Goal: Information Seeking & Learning: Learn about a topic

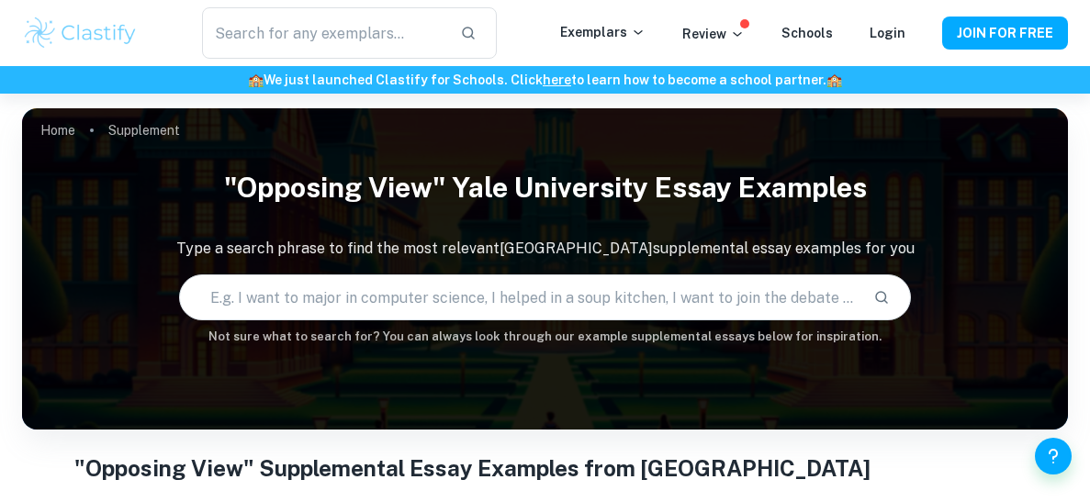
scroll to position [39, 0]
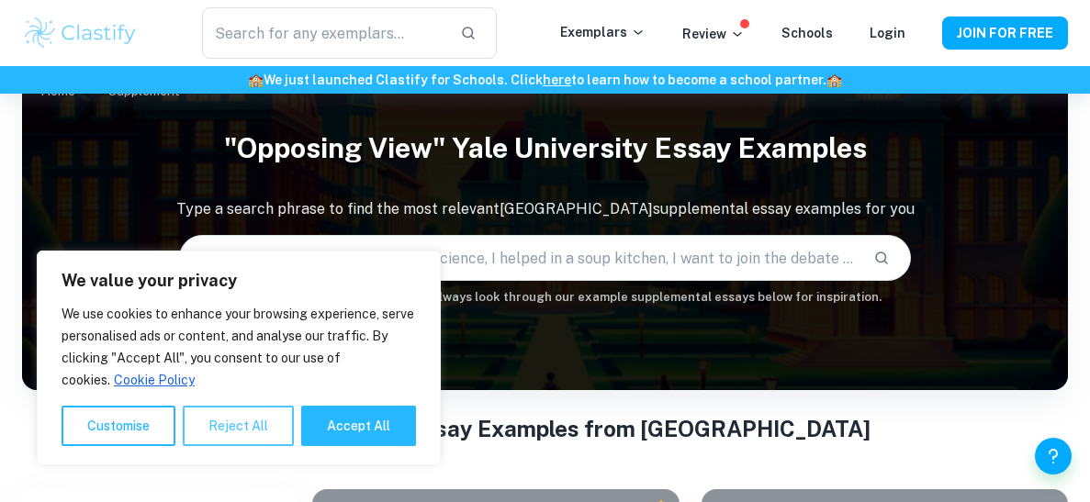
click at [248, 435] on button "Reject All" at bounding box center [238, 426] width 111 height 40
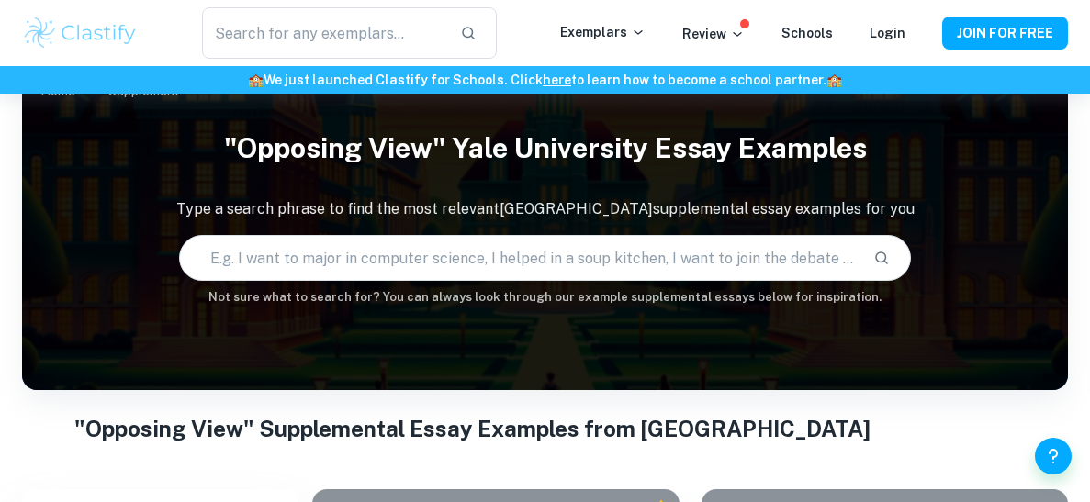
click at [363, 265] on input "text" at bounding box center [519, 257] width 679 height 51
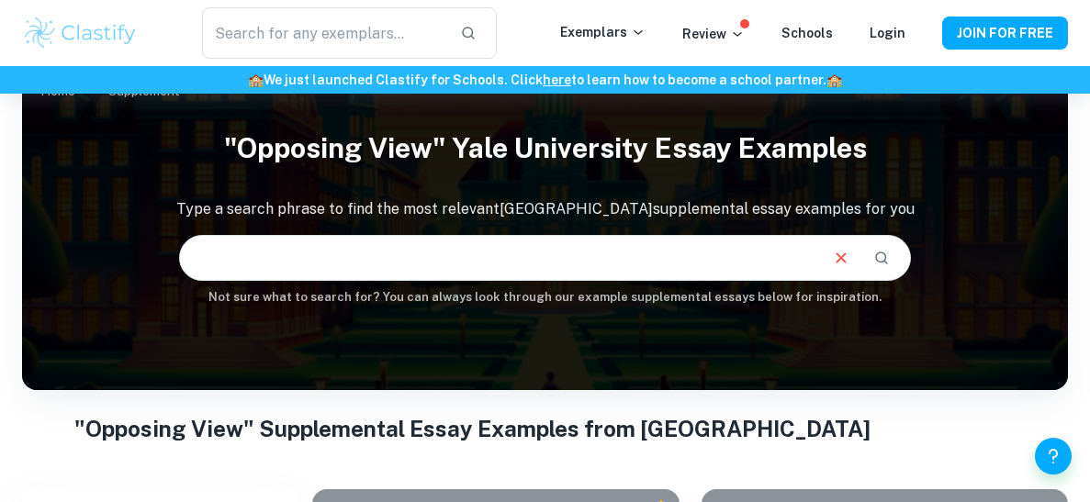
scroll to position [0, 846]
type input "I want to major in physics, I am committed to vocal music and environmental sus…"
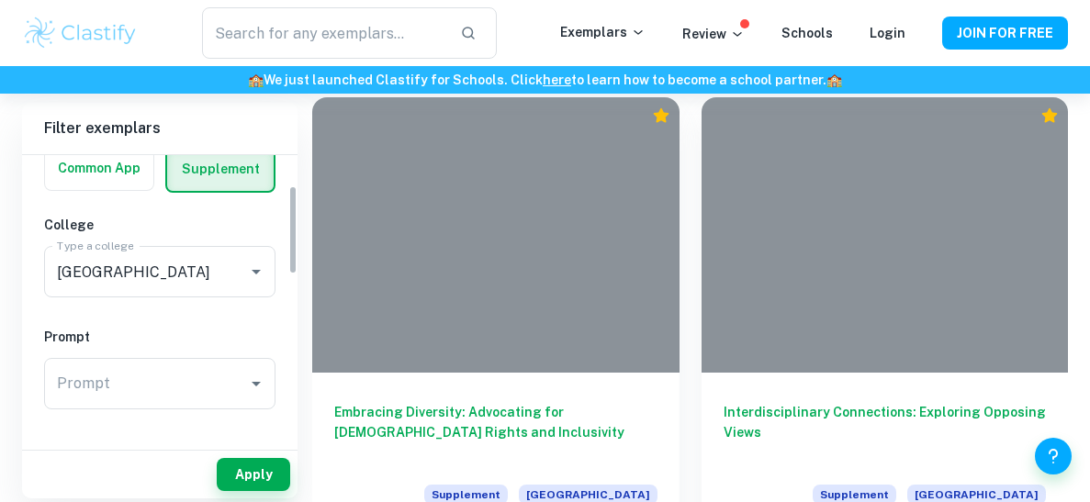
scroll to position [97, 0]
click at [189, 266] on input "[GEOGRAPHIC_DATA]" at bounding box center [133, 269] width 163 height 35
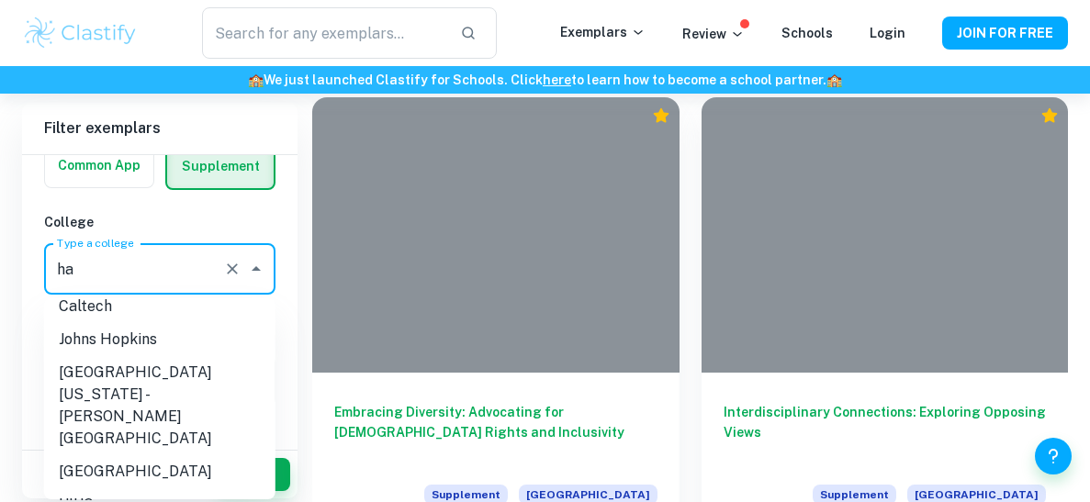
scroll to position [0, 0]
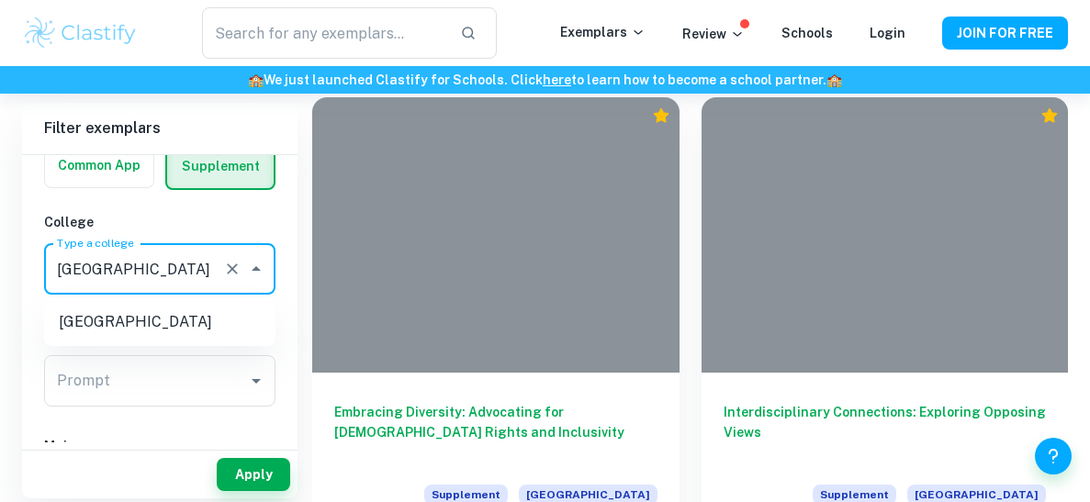
click at [183, 320] on li "[GEOGRAPHIC_DATA]" at bounding box center [159, 322] width 231 height 33
type input "[GEOGRAPHIC_DATA]"
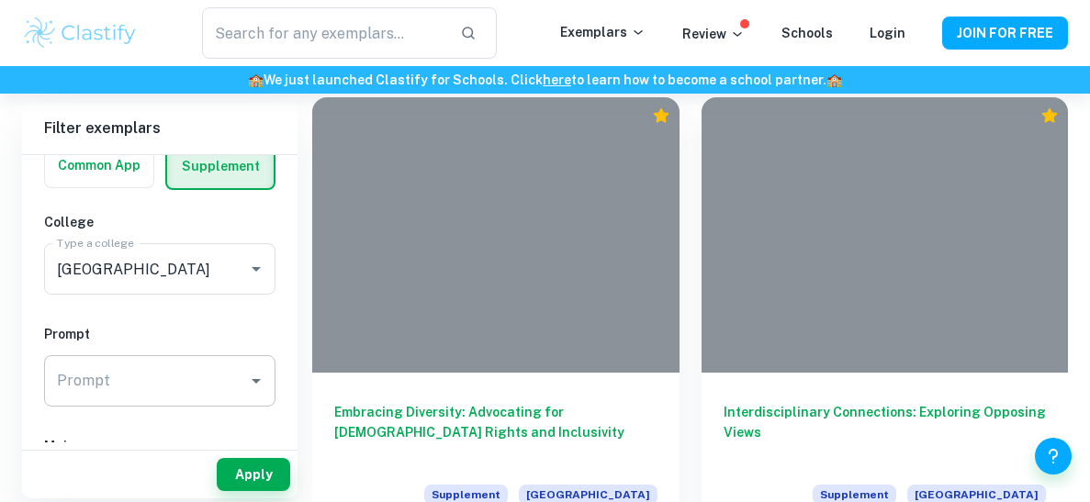
click at [206, 363] on div "Prompt" at bounding box center [159, 380] width 231 height 51
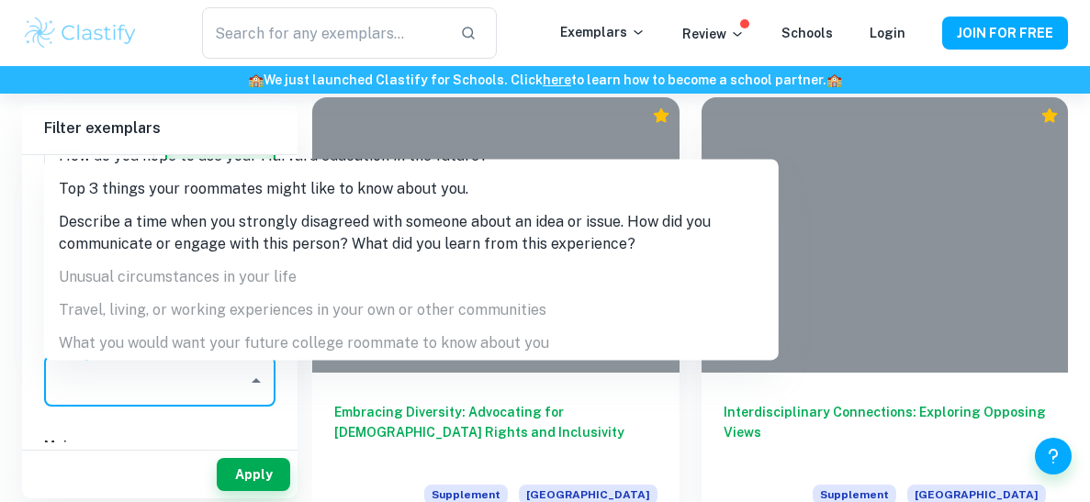
scroll to position [268, 0]
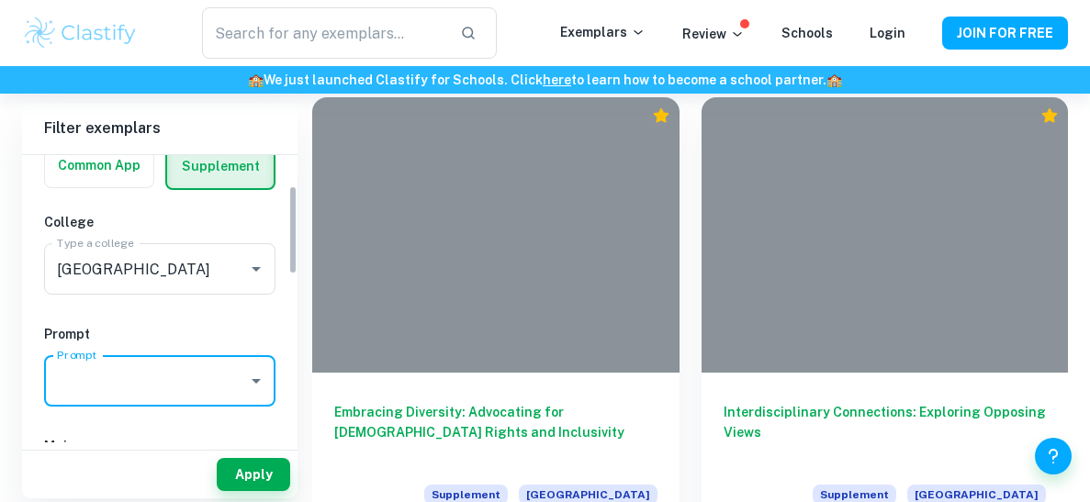
click at [176, 381] on input "Prompt" at bounding box center [145, 381] width 187 height 35
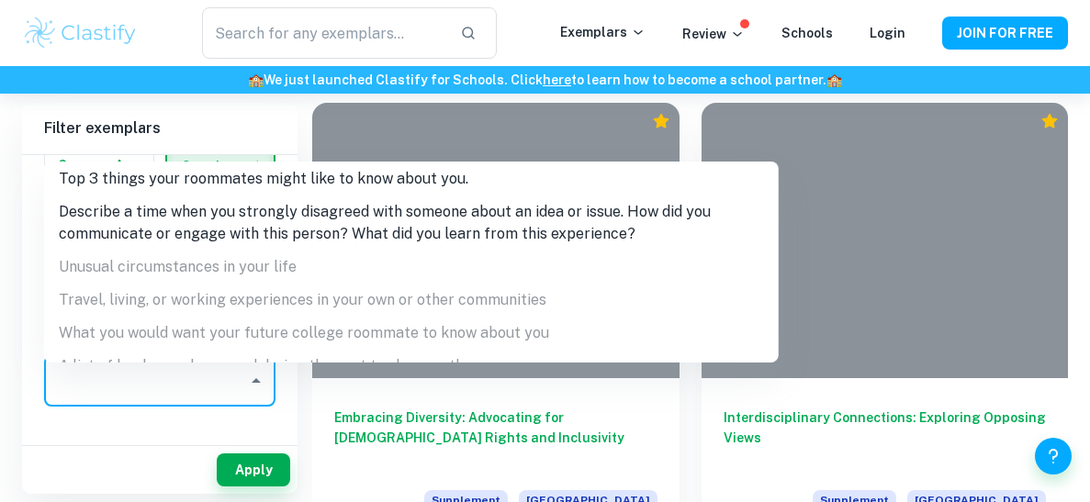
scroll to position [273, 0]
click at [259, 235] on li "Describe a time when you strongly disagreed with someone about an idea or issue…" at bounding box center [411, 221] width 735 height 55
type input "Describe a time when you strongly disagreed with someone about an idea or issue…"
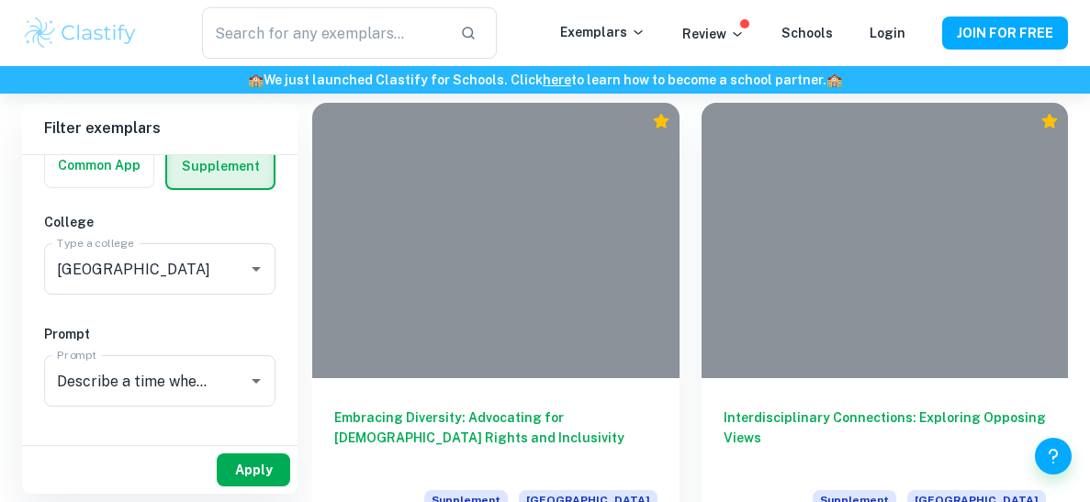
click at [270, 477] on button "Apply" at bounding box center [253, 470] width 73 height 33
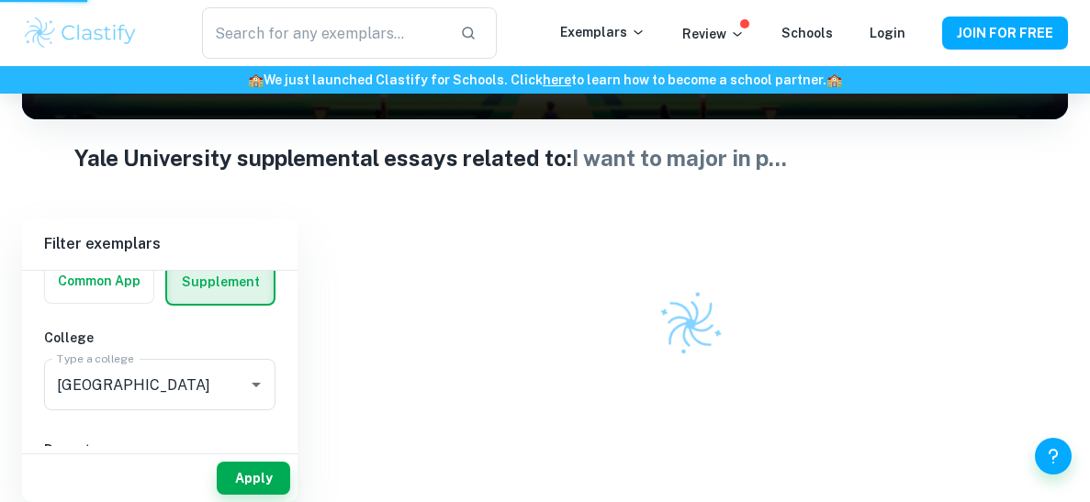
scroll to position [311, 0]
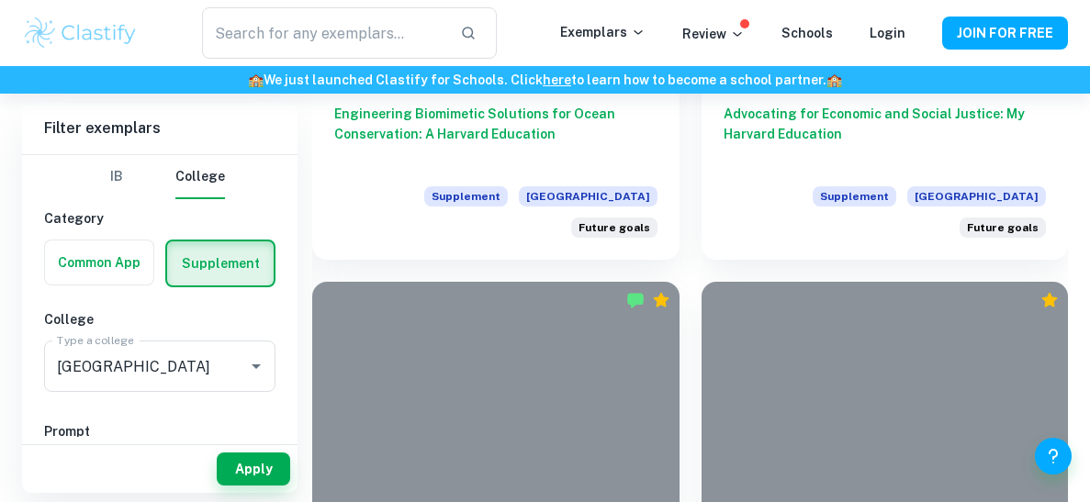
scroll to position [3194, 0]
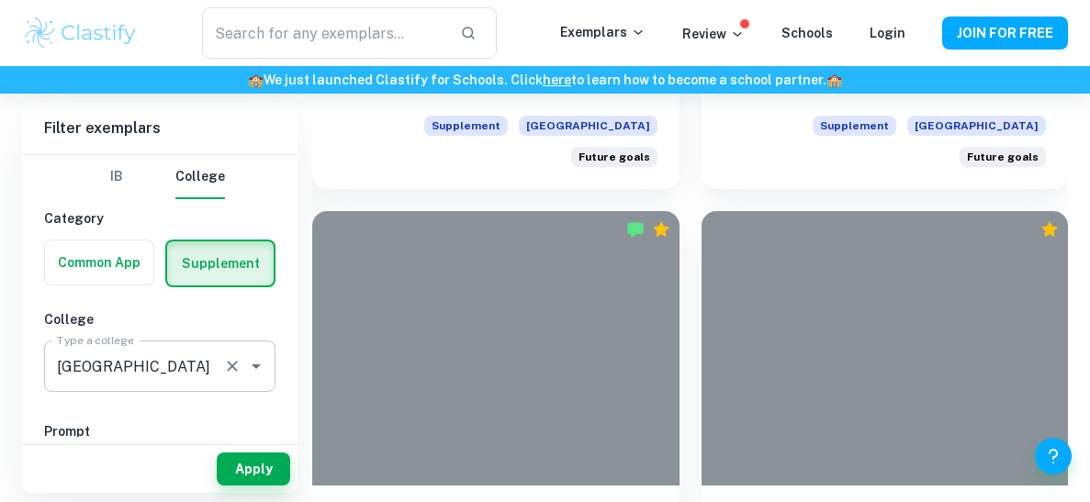
click at [247, 379] on div at bounding box center [243, 367] width 48 height 26
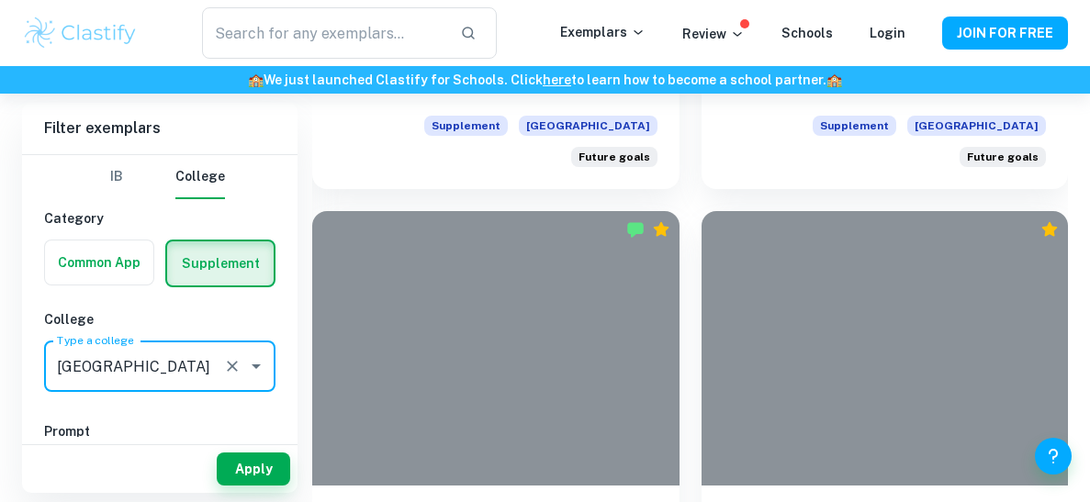
click at [260, 375] on icon "Open" at bounding box center [256, 366] width 22 height 22
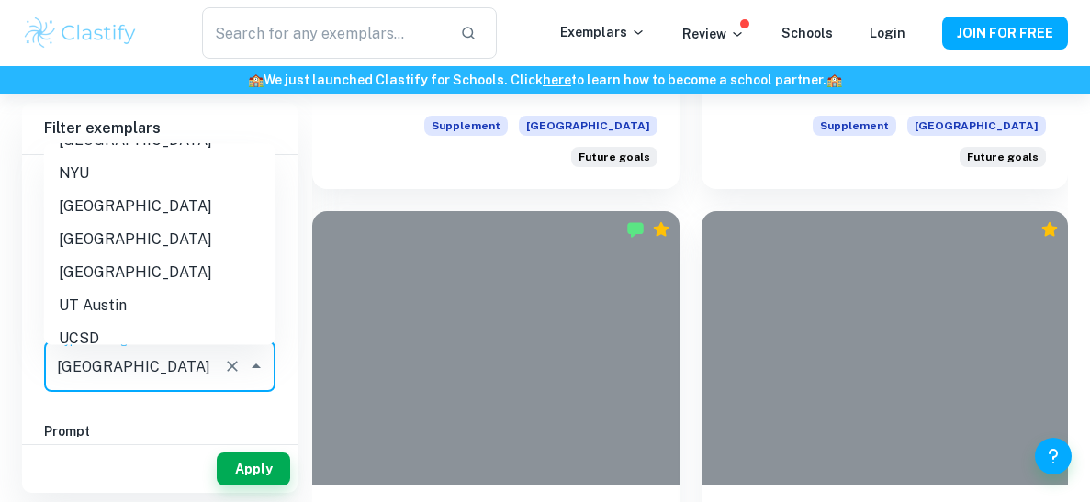
scroll to position [519, 0]
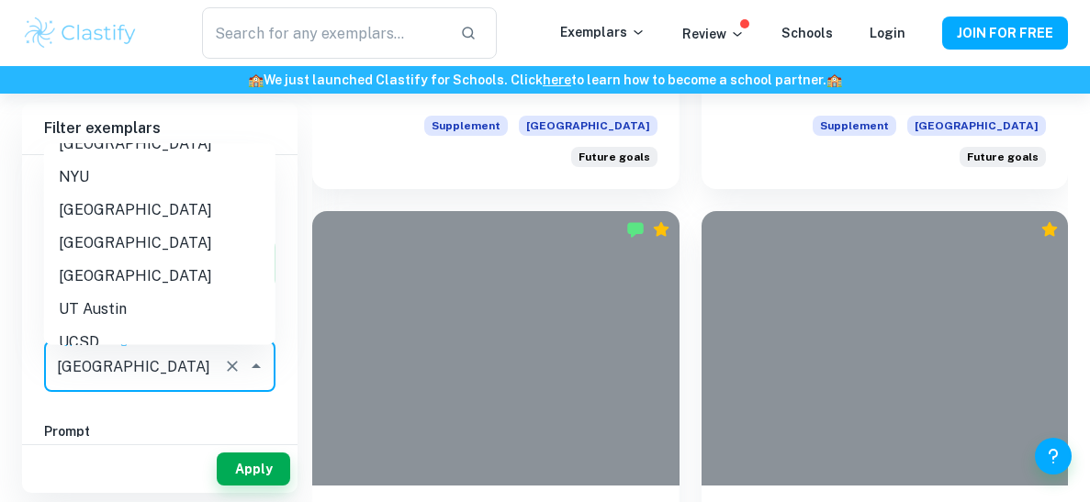
click at [185, 268] on li "[GEOGRAPHIC_DATA]" at bounding box center [159, 277] width 231 height 33
type input "[GEOGRAPHIC_DATA]"
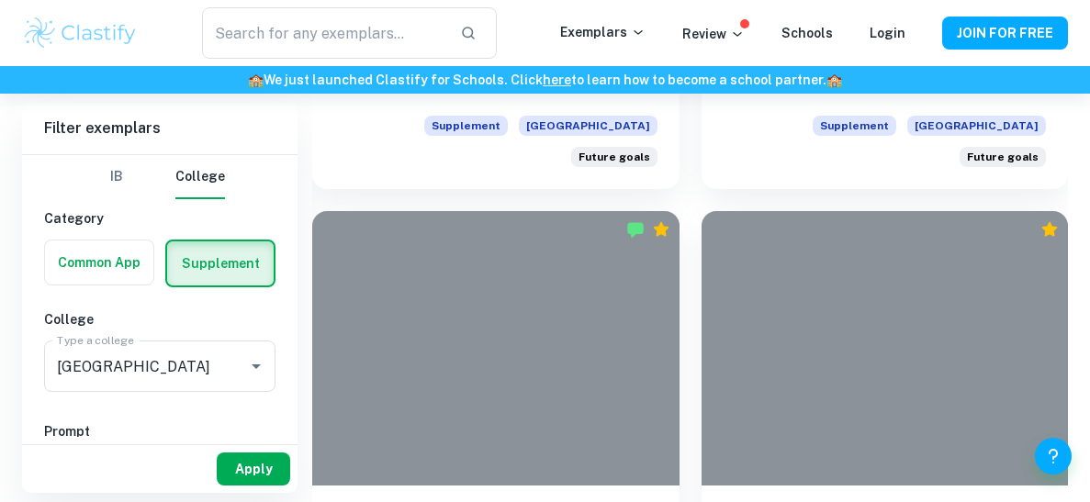
click at [263, 478] on button "Apply" at bounding box center [253, 469] width 73 height 33
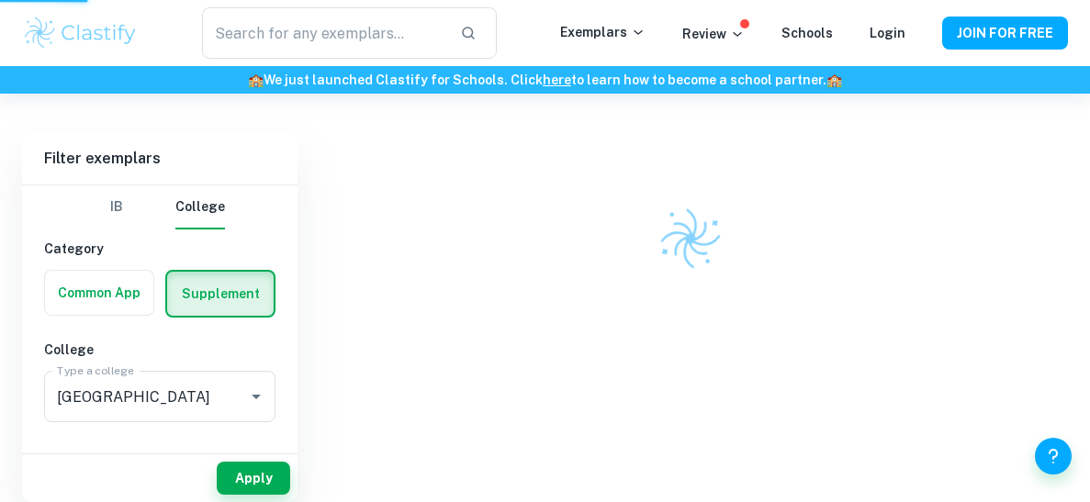
scroll to position [376, 0]
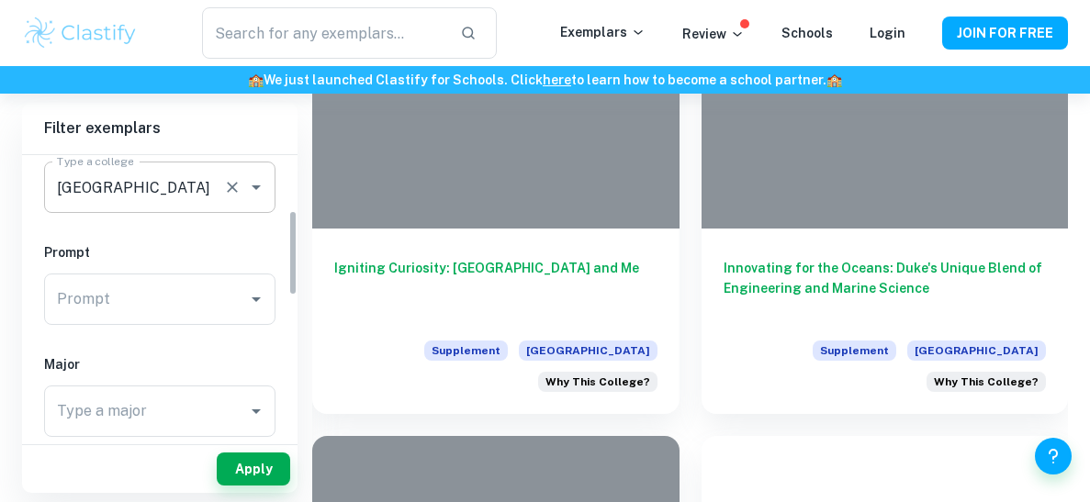
scroll to position [191, 0]
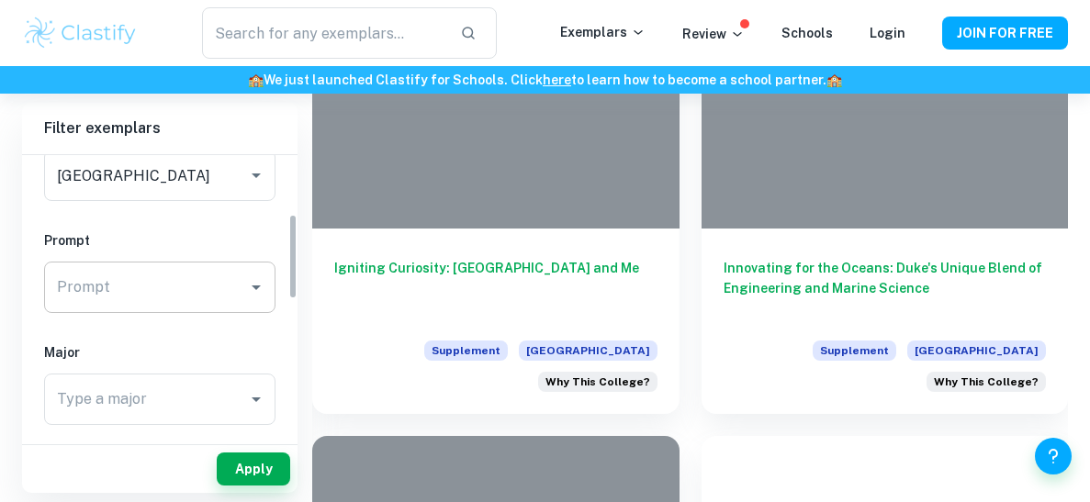
click at [225, 284] on input "Prompt" at bounding box center [145, 287] width 187 height 35
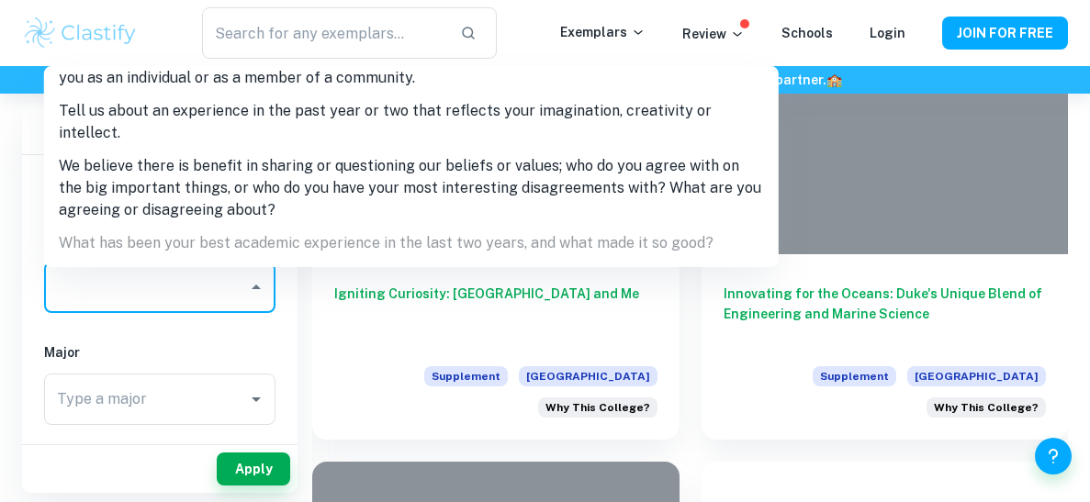
scroll to position [0, 0]
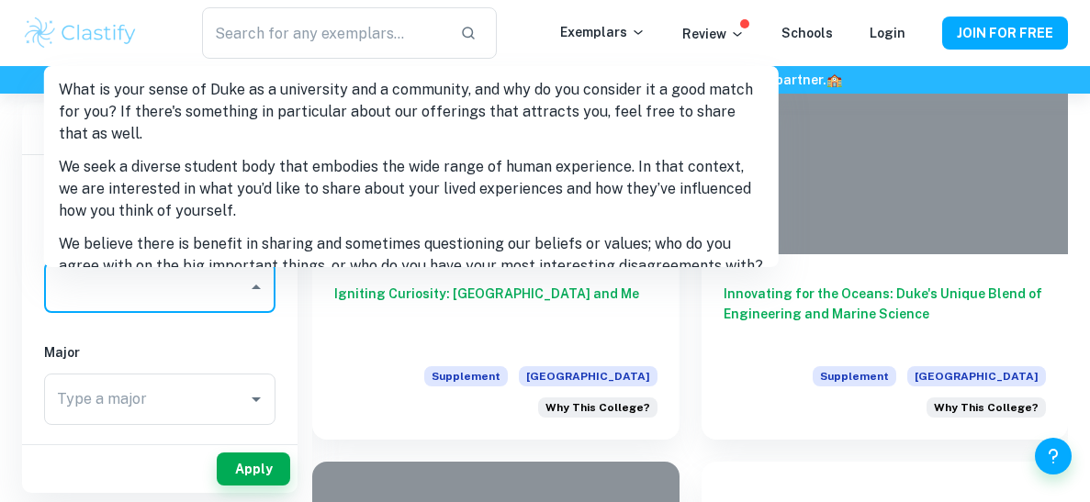
click at [239, 300] on input "Prompt" at bounding box center [145, 287] width 187 height 35
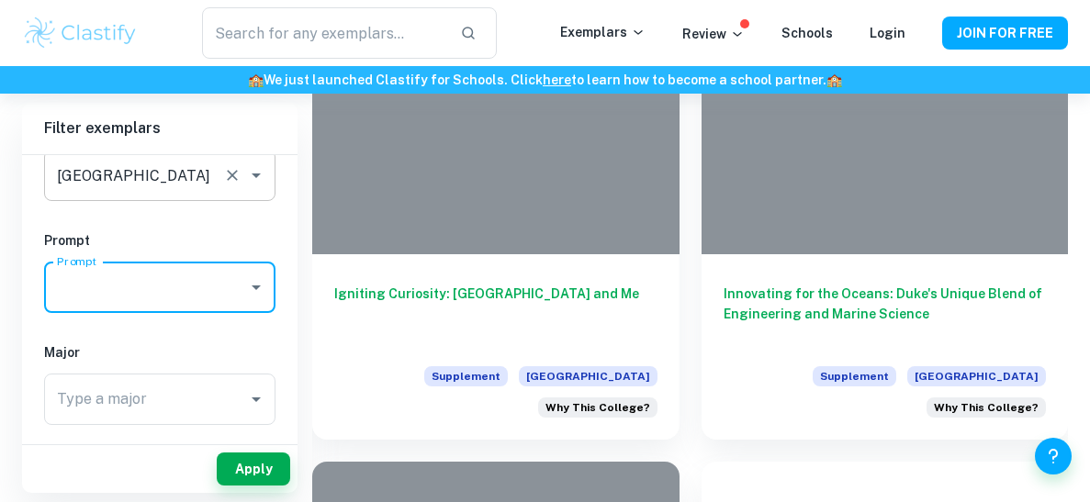
click at [264, 184] on icon "Open" at bounding box center [256, 175] width 22 height 22
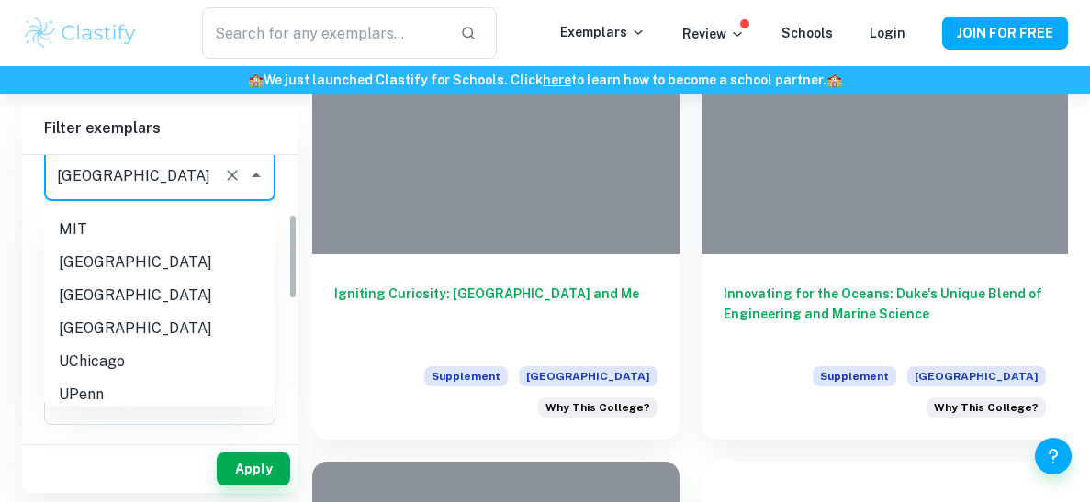
click at [200, 264] on li "[GEOGRAPHIC_DATA]" at bounding box center [159, 262] width 231 height 33
type input "[GEOGRAPHIC_DATA]"
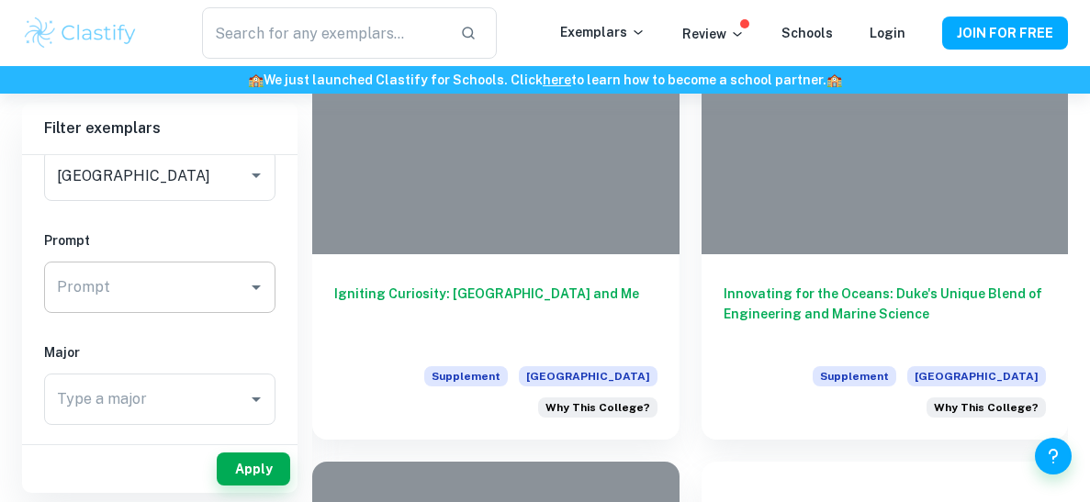
click at [202, 303] on input "Prompt" at bounding box center [145, 287] width 187 height 35
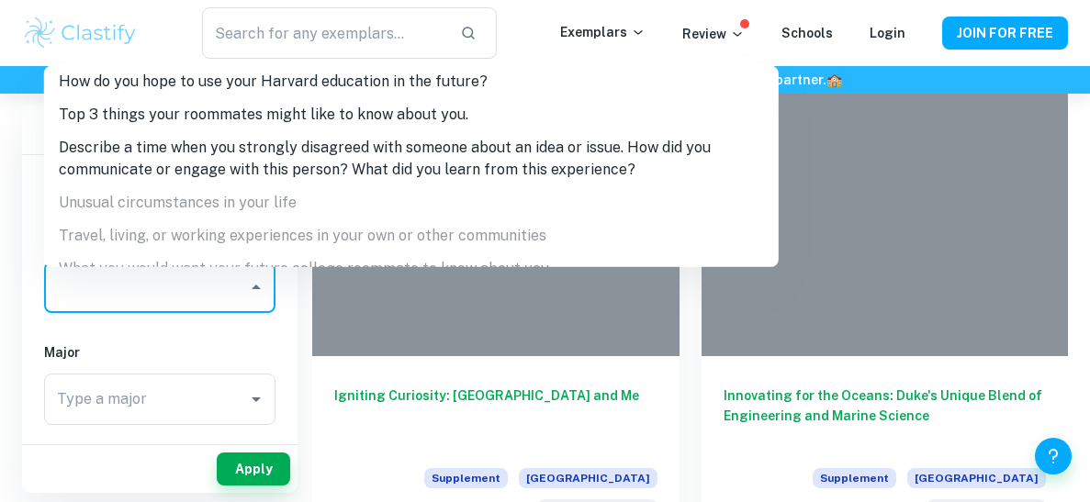
scroll to position [242, 0]
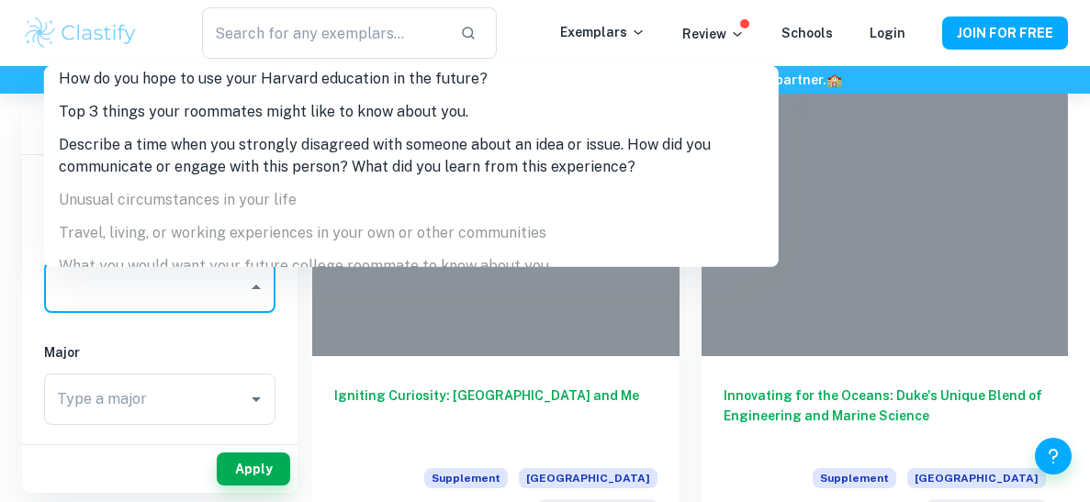
click at [253, 159] on li "Describe a time when you strongly disagreed with someone about an idea or issue…" at bounding box center [411, 156] width 735 height 55
type input "Describe a time when you strongly disagreed with someone about an idea or issue…"
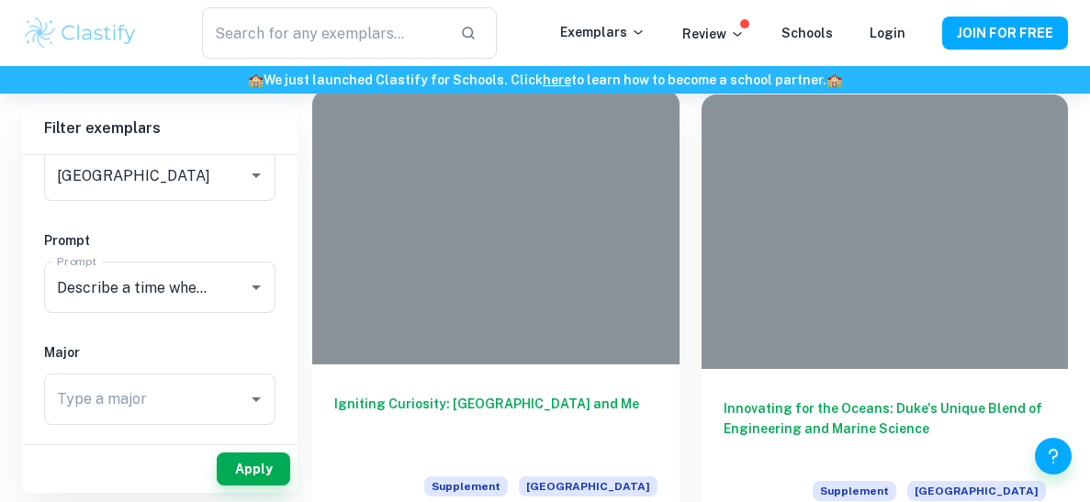
scroll to position [916, 0]
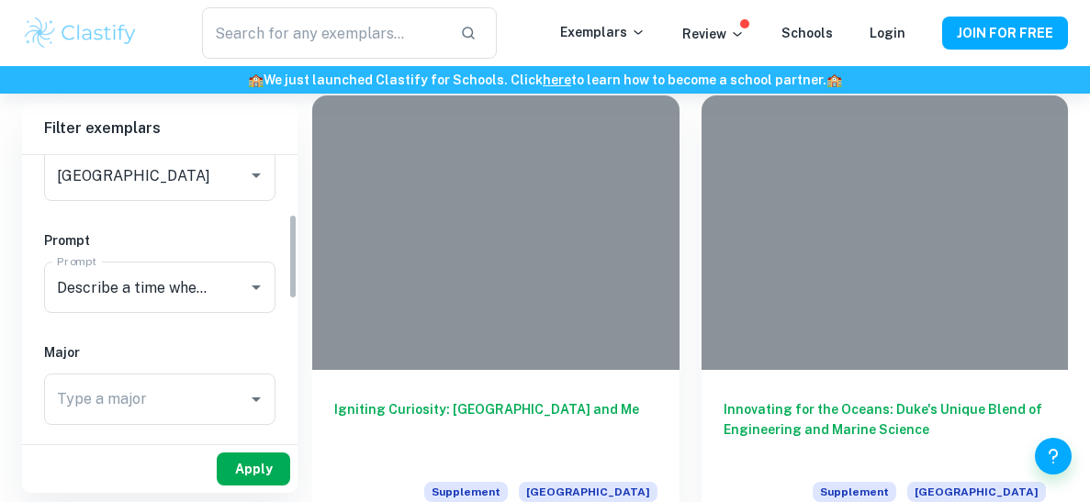
click at [272, 460] on button "Apply" at bounding box center [253, 469] width 73 height 33
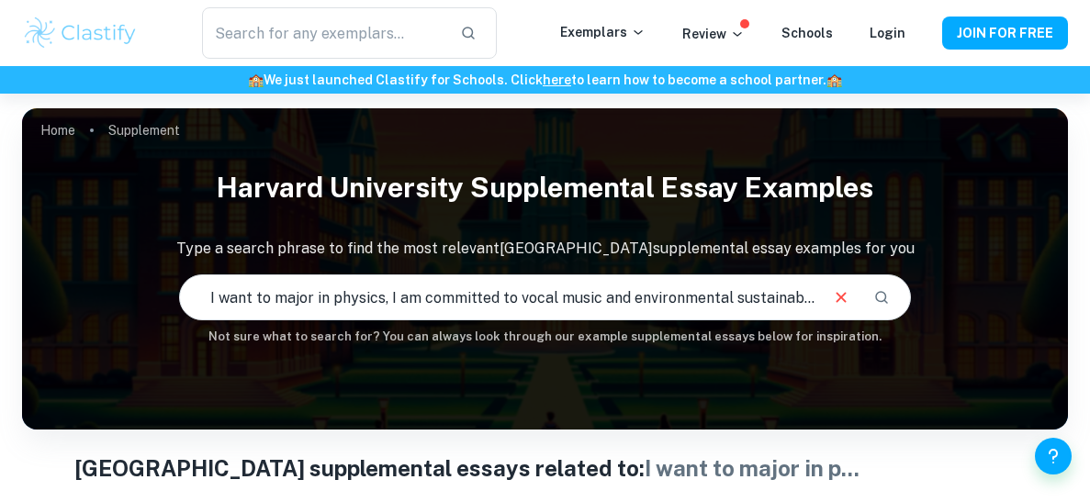
click at [646, 292] on input "I want to major in physics, I am committed to vocal music and environmental sus…" at bounding box center [498, 297] width 636 height 51
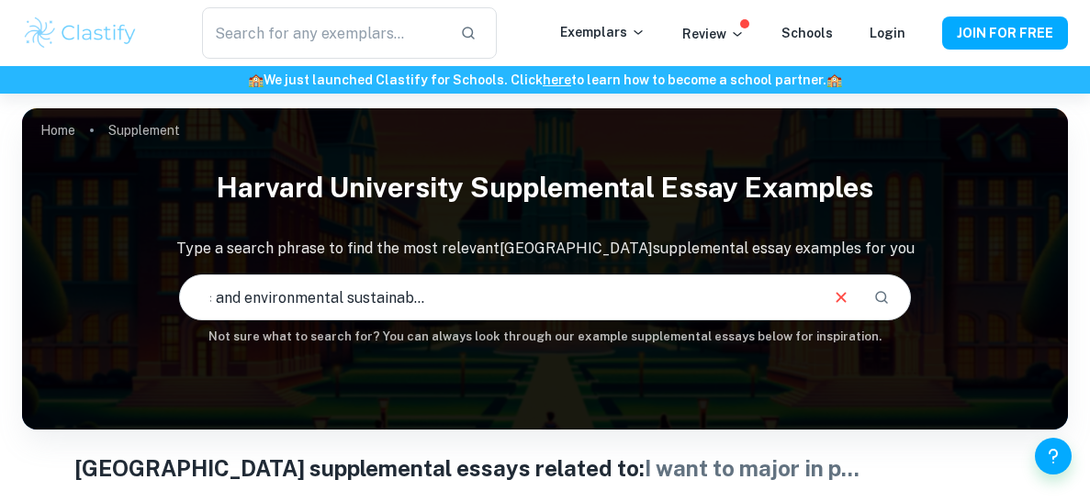
drag, startPoint x: 401, startPoint y: 302, endPoint x: 470, endPoint y: 299, distance: 68.9
click at [470, 299] on input "I want to major in physics, I am committed to vocal music and environmental sus…" at bounding box center [498, 297] width 636 height 51
click at [491, 303] on input "I want to major in physics, I have done various research projects, I have found…" at bounding box center [498, 297] width 636 height 51
type input "I want to major in physics, I have done various research projects, I love music…"
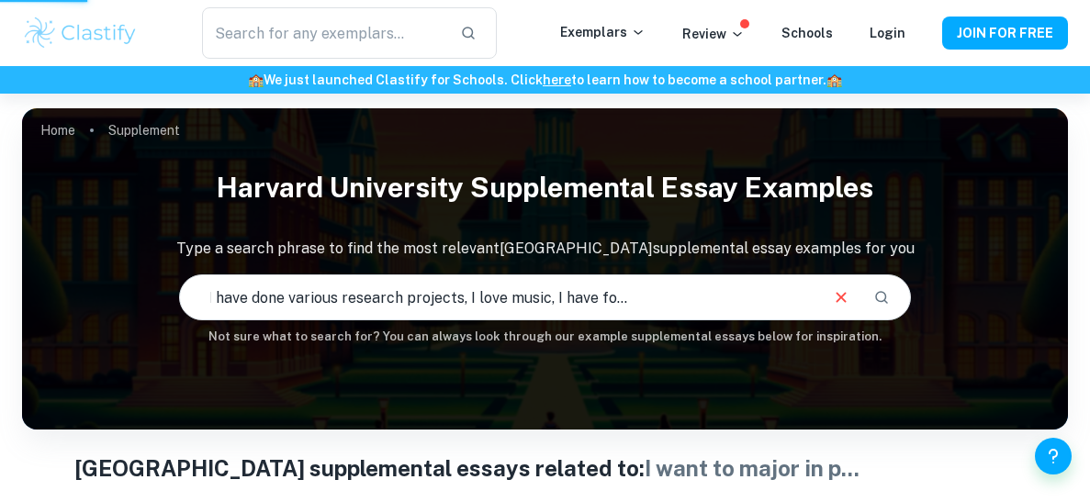
scroll to position [0, 0]
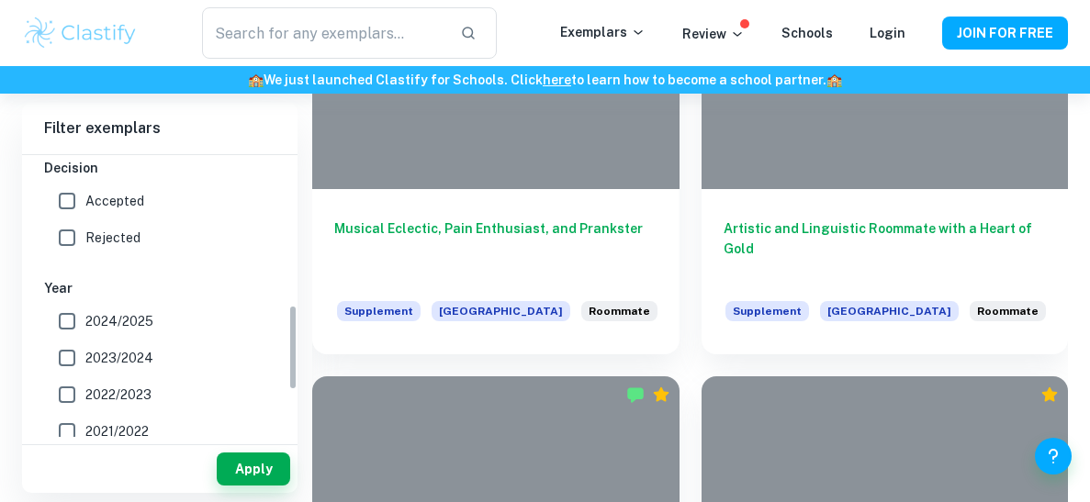
scroll to position [519, 0]
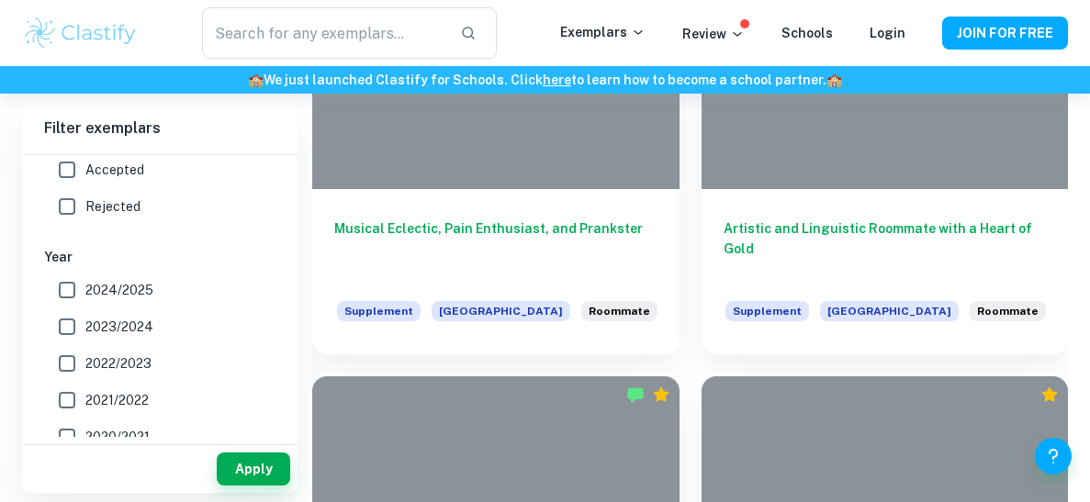
click at [69, 187] on input "Accepted" at bounding box center [67, 170] width 37 height 37
checkbox input "true"
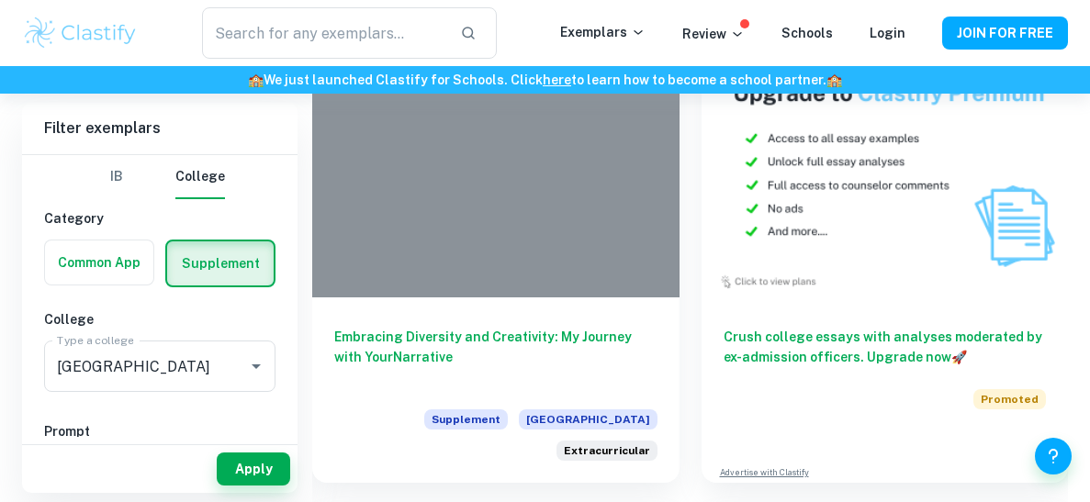
scroll to position [8613, 0]
